Goal: Task Accomplishment & Management: Use online tool/utility

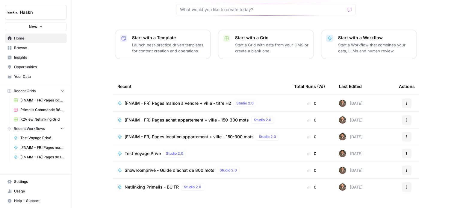
scroll to position [67, 0]
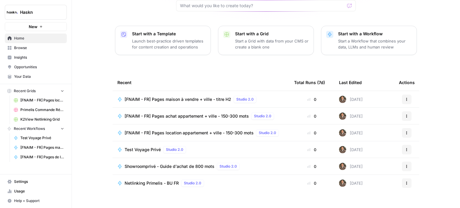
click at [32, 50] on span "Browse" at bounding box center [39, 47] width 50 height 5
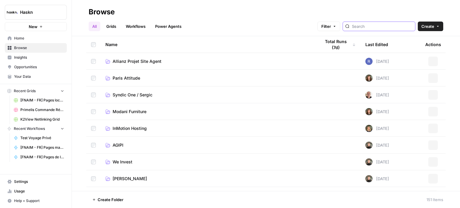
click at [384, 24] on input "search" at bounding box center [382, 26] width 61 height 6
click at [148, 60] on span "Allianz Projet Site Agent" at bounding box center [137, 61] width 49 height 6
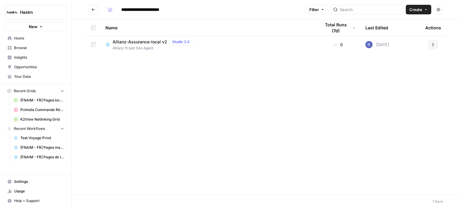
click at [146, 46] on span "Allianz Projet Site Agent" at bounding box center [154, 48] width 82 height 5
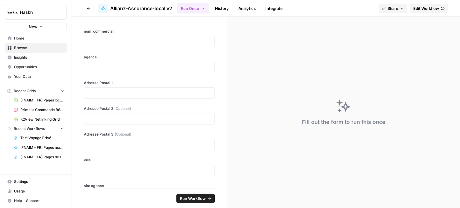
click at [422, 6] on span "Edit Workflow" at bounding box center [426, 8] width 26 height 6
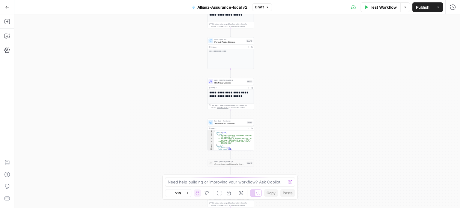
drag, startPoint x: 294, startPoint y: 100, endPoint x: 287, endPoint y: 111, distance: 12.9
click at [287, 111] on div "Workflow Set Inputs Inputs Web Page Scrape Web Page Scrape Step 22 Output Expan…" at bounding box center [237, 111] width 446 height 194
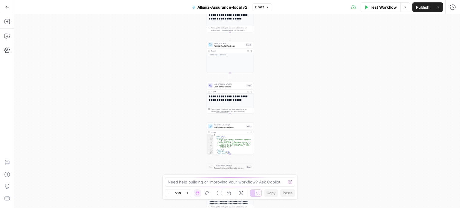
drag, startPoint x: 299, startPoint y: 71, endPoint x: 290, endPoint y: 105, distance: 35.3
click at [291, 105] on div "Workflow Set Inputs Inputs Web Page Scrape Web Page Scrape Step 22 Output Expan…" at bounding box center [237, 111] width 446 height 194
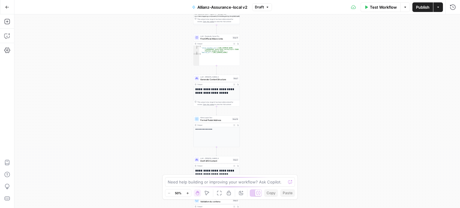
drag, startPoint x: 292, startPoint y: 103, endPoint x: 291, endPoint y: 108, distance: 4.9
click at [291, 107] on div "Workflow Set Inputs Inputs Web Page Scrape Web Page Scrape Step 22 Output Expan…" at bounding box center [237, 111] width 446 height 194
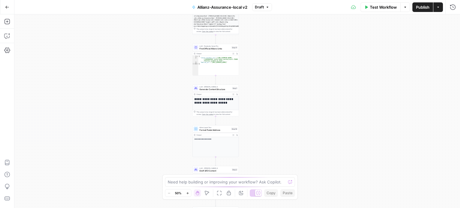
drag, startPoint x: 294, startPoint y: 64, endPoint x: 289, endPoint y: 100, distance: 36.9
click at [290, 107] on div "Workflow Set Inputs Inputs Web Page Scrape Web Page Scrape Step 22 Output Expan…" at bounding box center [237, 111] width 446 height 194
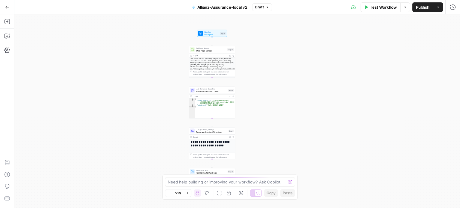
drag, startPoint x: 289, startPoint y: 91, endPoint x: 281, endPoint y: 122, distance: 32.1
click at [281, 122] on div "Workflow Set Inputs Inputs Web Page Scrape Web Page Scrape Step 22 Output Expan…" at bounding box center [237, 111] width 446 height 194
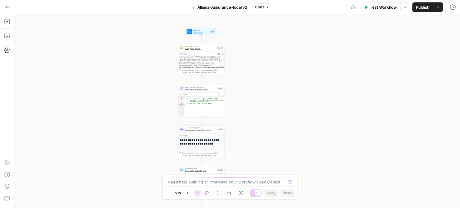
drag, startPoint x: 261, startPoint y: 117, endPoint x: 311, endPoint y: -21, distance: 146.9
click at [311, 0] on html "Haskn New Home Browse Insights Opportunities Your Data Recent Grids [FNAIM - FR…" at bounding box center [230, 104] width 460 height 208
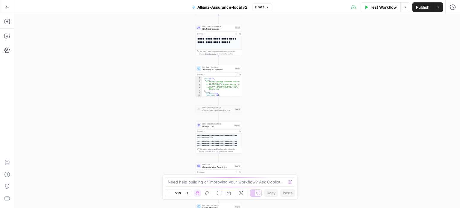
drag, startPoint x: 330, startPoint y: 136, endPoint x: 295, endPoint y: 59, distance: 85.1
click at [295, 59] on div "Workflow Set Inputs Inputs Web Page Scrape Web Page Scrape Step 22 Output Expan…" at bounding box center [237, 111] width 446 height 194
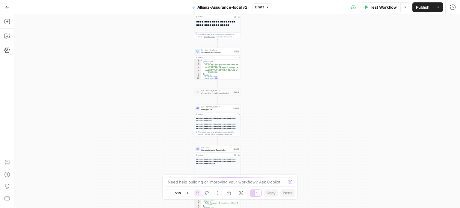
drag, startPoint x: 311, startPoint y: 136, endPoint x: 316, endPoint y: 93, distance: 43.1
click at [316, 93] on div "Workflow Set Inputs Inputs Web Page Scrape Web Page Scrape Step 22 Output Expan…" at bounding box center [237, 111] width 446 height 194
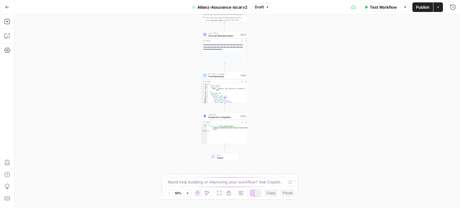
drag, startPoint x: 302, startPoint y: 155, endPoint x: 304, endPoint y: 67, distance: 88.7
click at [304, 67] on div "Workflow Set Inputs Inputs Web Page Scrape Web Page Scrape Step 22 Output Expan…" at bounding box center [237, 111] width 446 height 194
click at [303, 133] on div "Workflow Set Inputs Inputs Web Page Scrape Web Page Scrape Step 22 Output Expan…" at bounding box center [237, 111] width 446 height 194
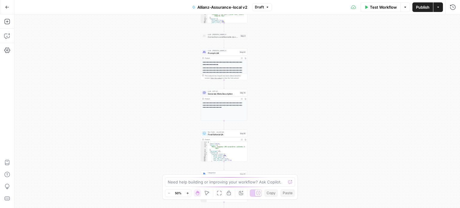
drag, startPoint x: 302, startPoint y: 105, endPoint x: 302, endPoint y: 141, distance: 35.9
click at [302, 141] on div "Workflow Set Inputs Inputs Web Page Scrape Web Page Scrape Step 22 Output Expan…" at bounding box center [237, 111] width 446 height 194
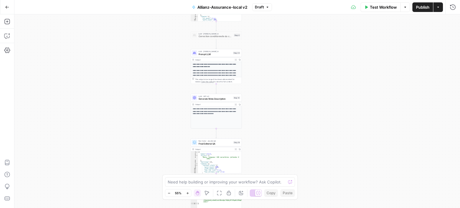
click at [7, 5] on icon "button" at bounding box center [7, 7] width 4 height 4
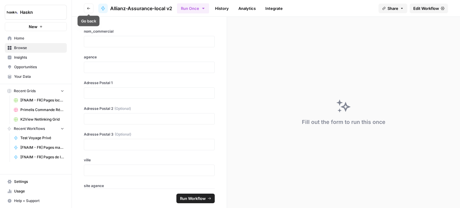
click at [87, 8] on icon "button" at bounding box center [89, 9] width 4 height 4
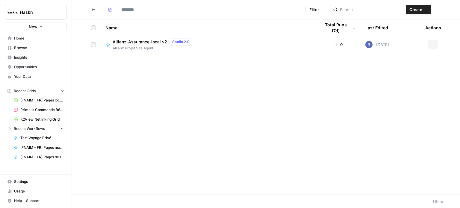
type input "**********"
